Goal: Find contact information: Find contact information

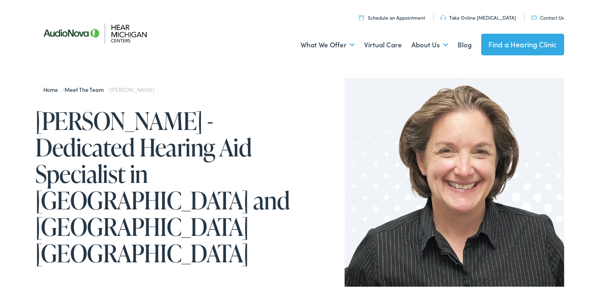
click at [91, 88] on link "Meet the Team" at bounding box center [86, 88] width 43 height 8
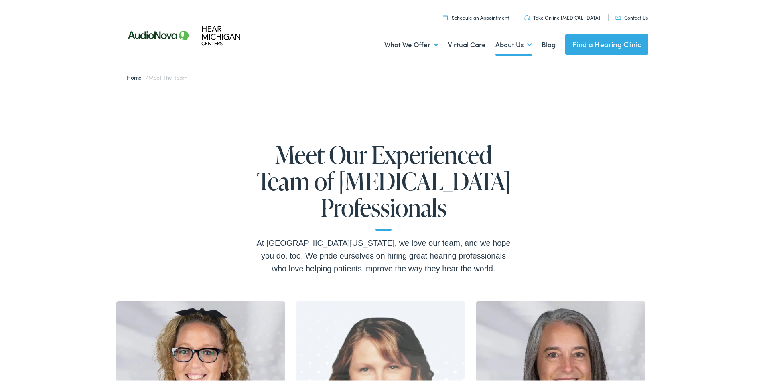
click at [593, 15] on link "Contact Us" at bounding box center [631, 15] width 32 height 7
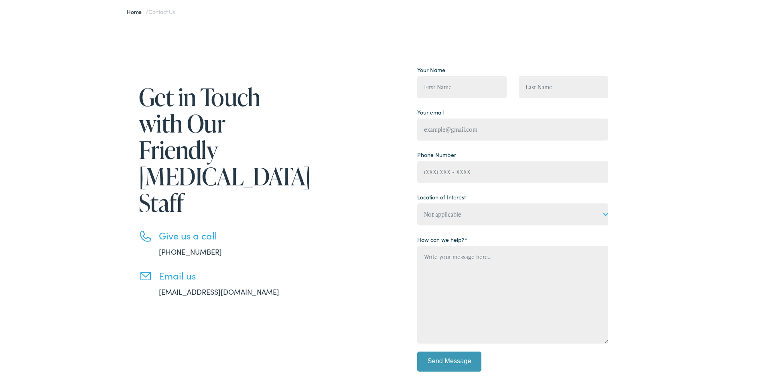
scroll to position [80, 0]
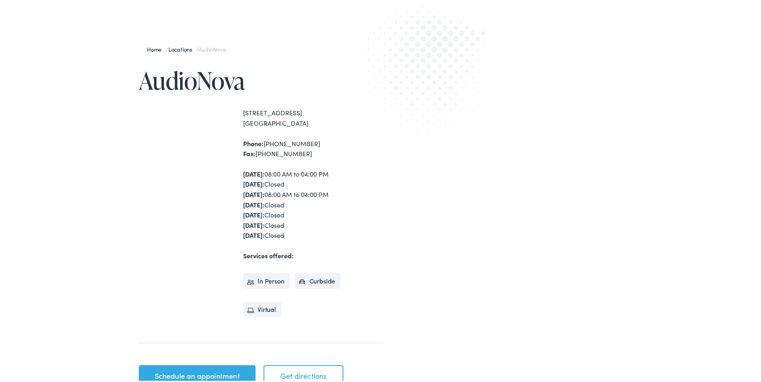
scroll to position [40, 0]
